Goal: Transaction & Acquisition: Purchase product/service

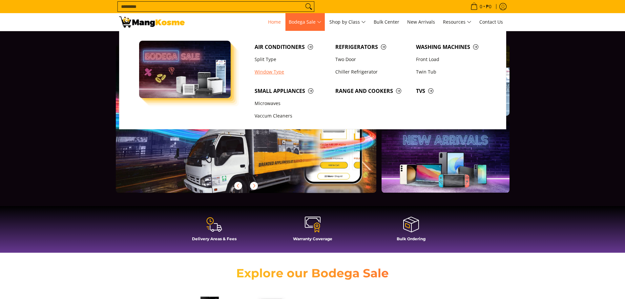
click at [269, 71] on link "Window Type" at bounding box center [291, 72] width 81 height 12
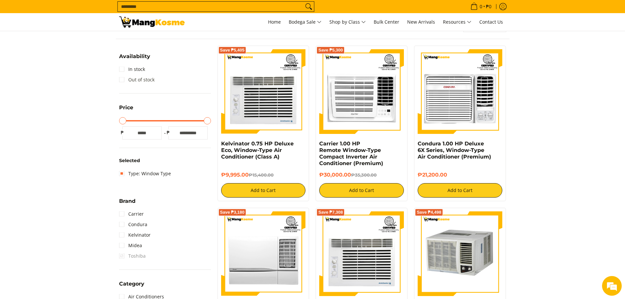
scroll to position [98, 0]
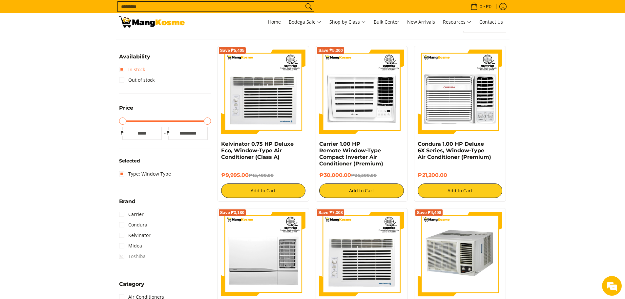
click at [120, 72] on link "In stock" at bounding box center [132, 69] width 26 height 11
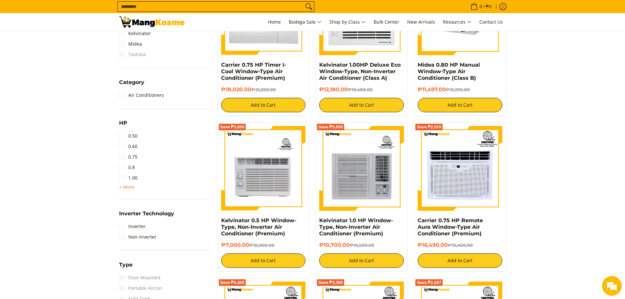
scroll to position [349, 0]
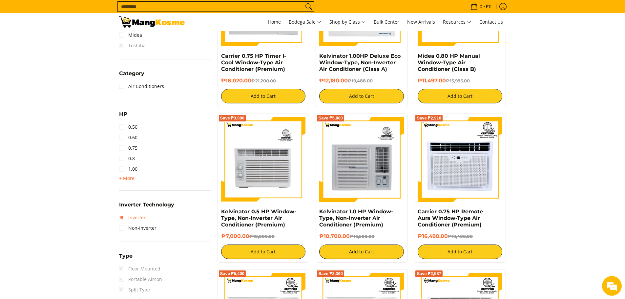
click at [122, 217] on link "Inverter" at bounding box center [132, 217] width 27 height 11
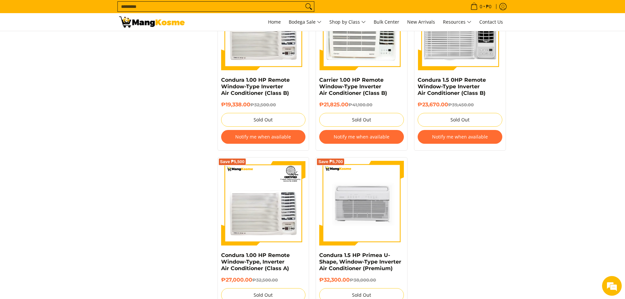
scroll to position [1038, 0]
